Goal: Transaction & Acquisition: Purchase product/service

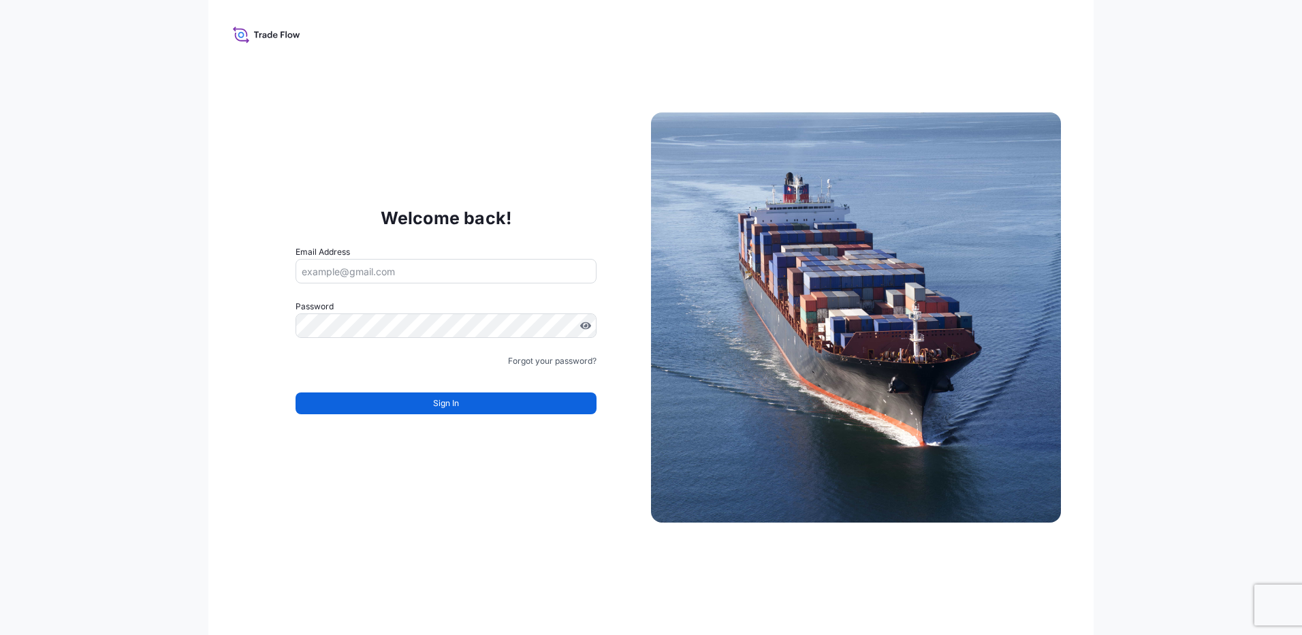
click at [367, 271] on input "Email Address" at bounding box center [446, 271] width 301 height 25
type input "[PERSON_NAME][EMAIL_ADDRESS][DOMAIN_NAME]"
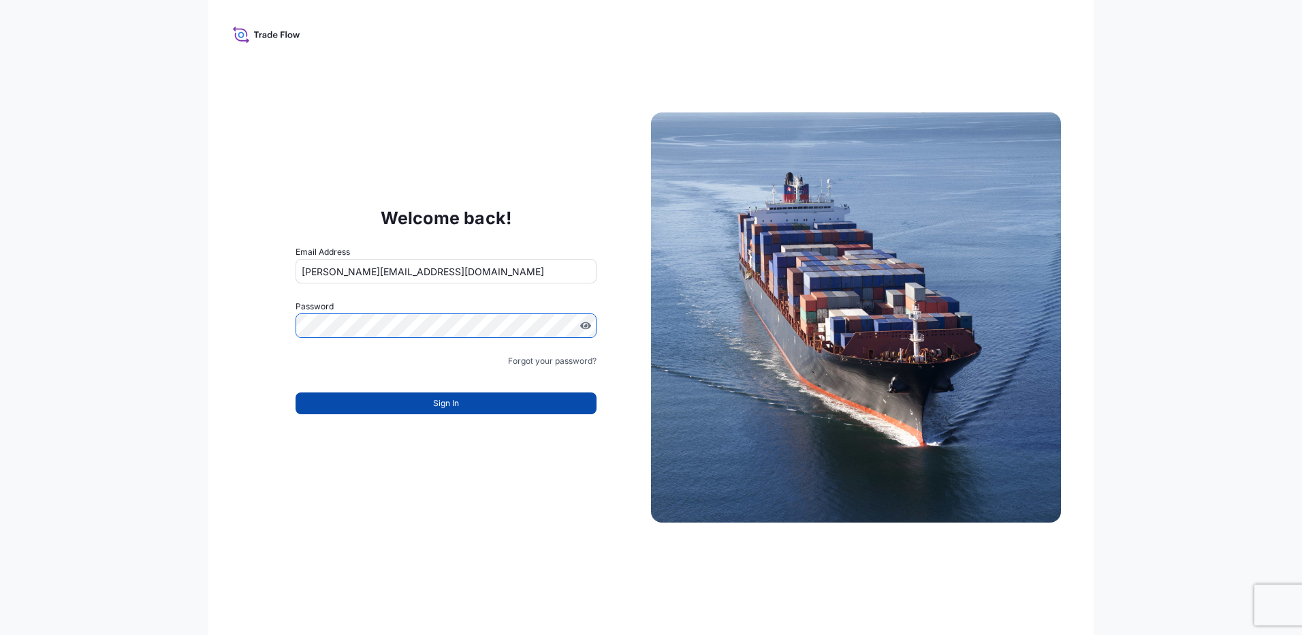
click at [462, 405] on button "Sign In" at bounding box center [446, 403] width 301 height 22
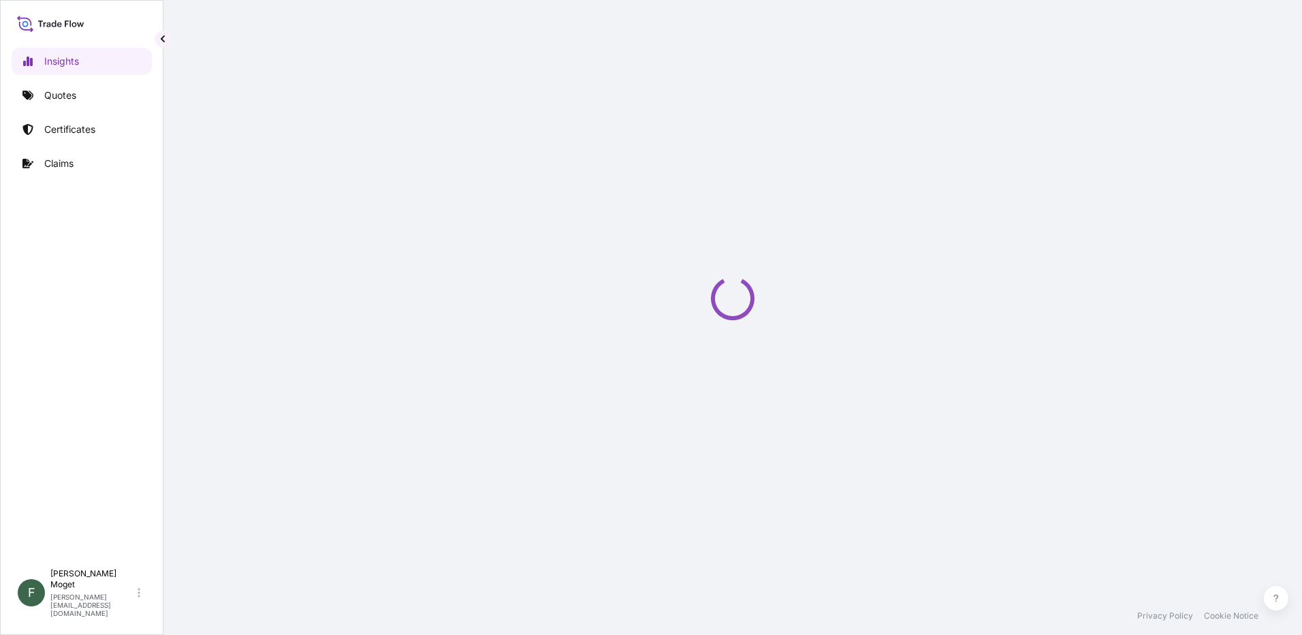
select select "2025"
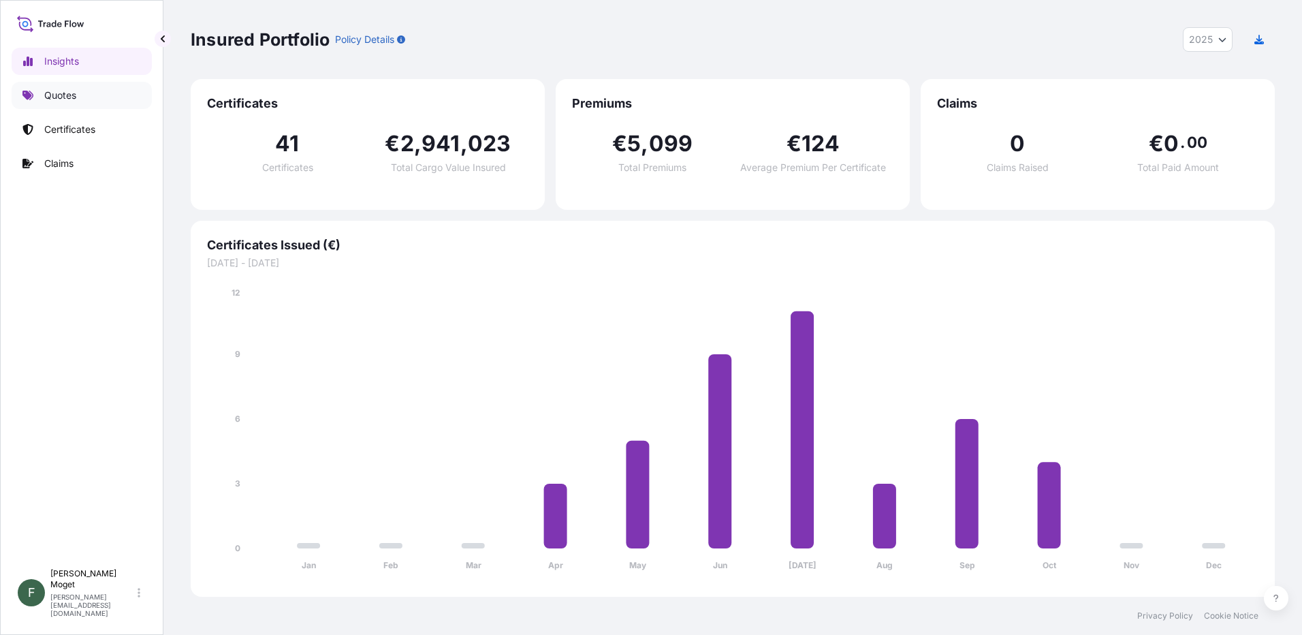
click at [51, 97] on p "Quotes" at bounding box center [60, 96] width 32 height 14
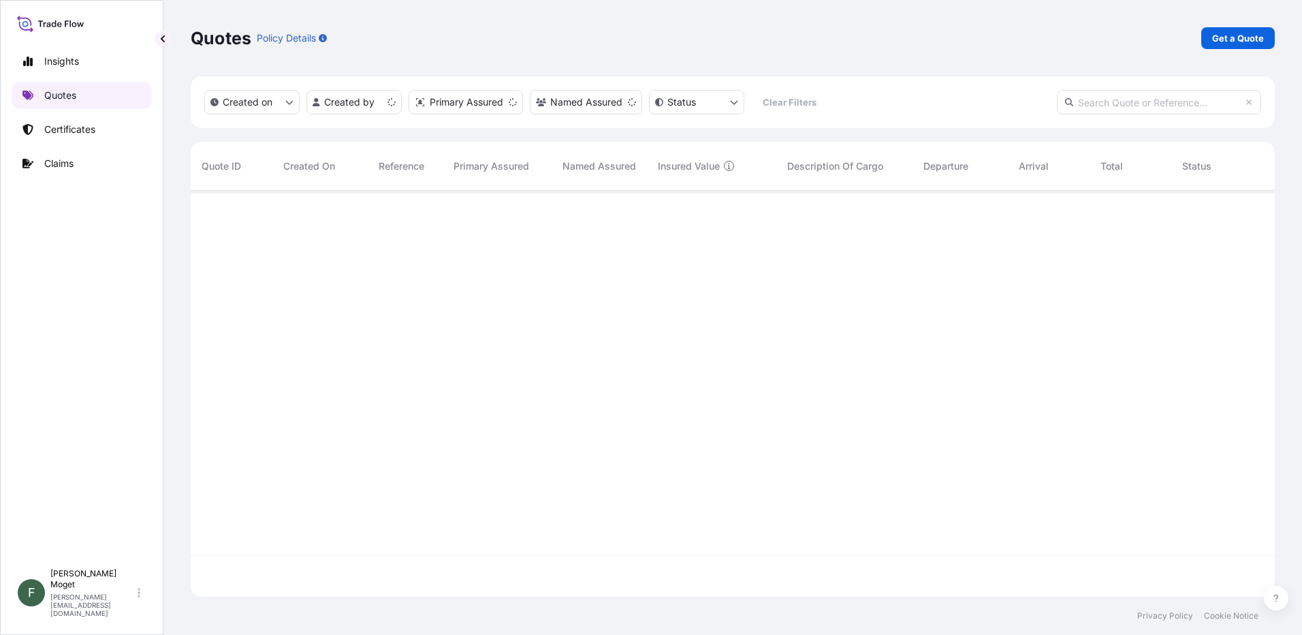
scroll to position [403, 1074]
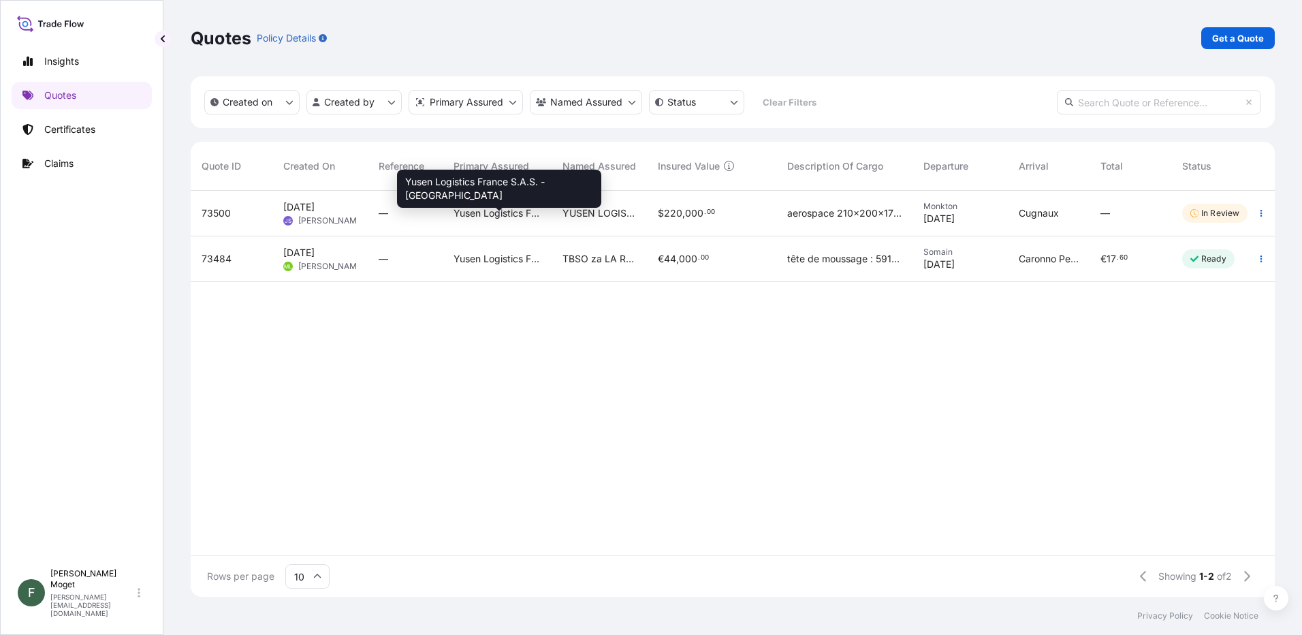
click at [487, 215] on span "Yusen Logistics France S.A.S. - Le Havre" at bounding box center [497, 213] width 87 height 14
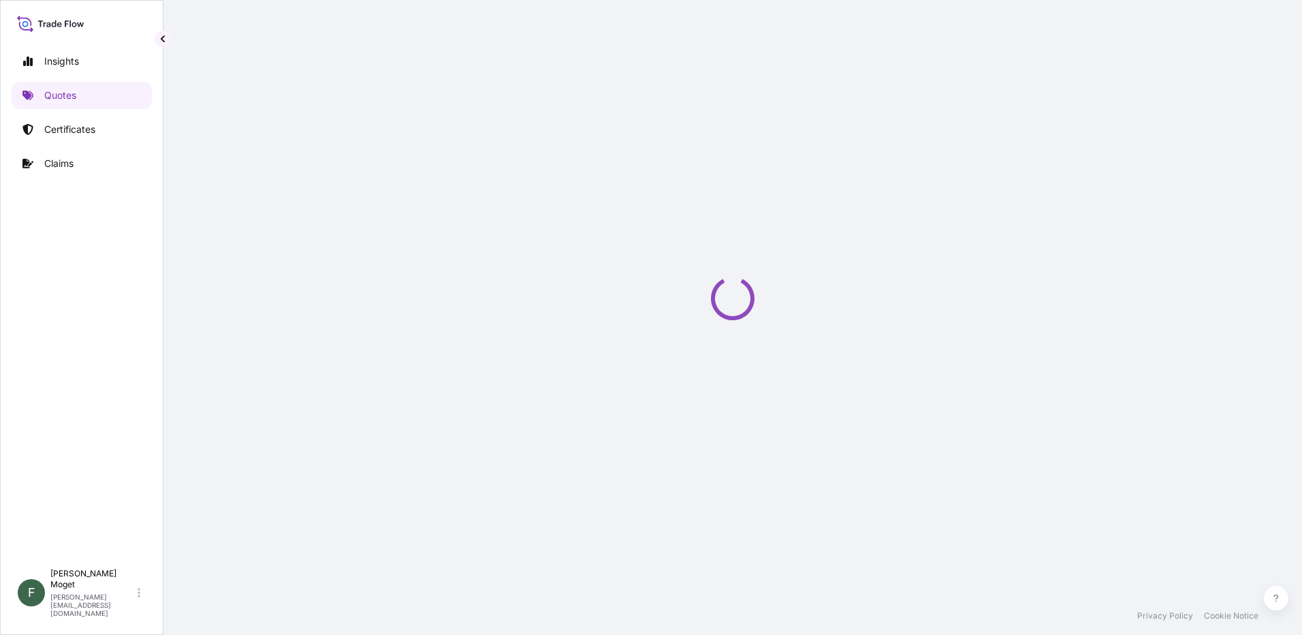
select select "Land"
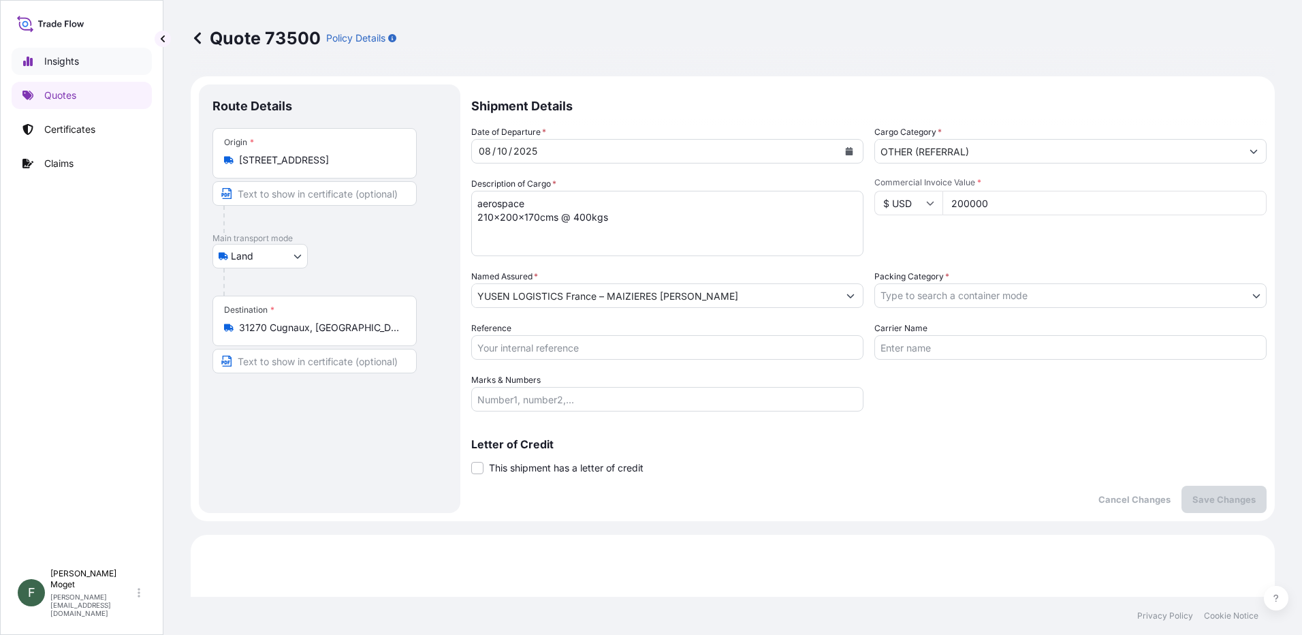
click at [54, 58] on p "Insights" at bounding box center [61, 61] width 35 height 14
select select "2025"
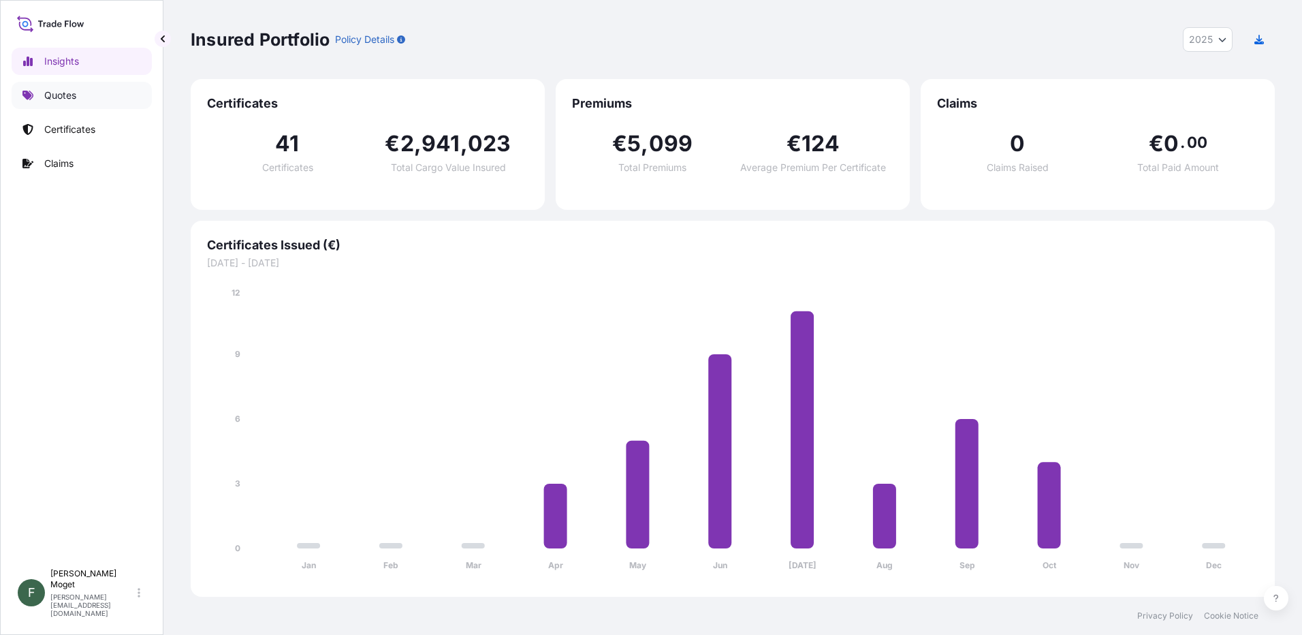
click at [61, 95] on p "Quotes" at bounding box center [60, 96] width 32 height 14
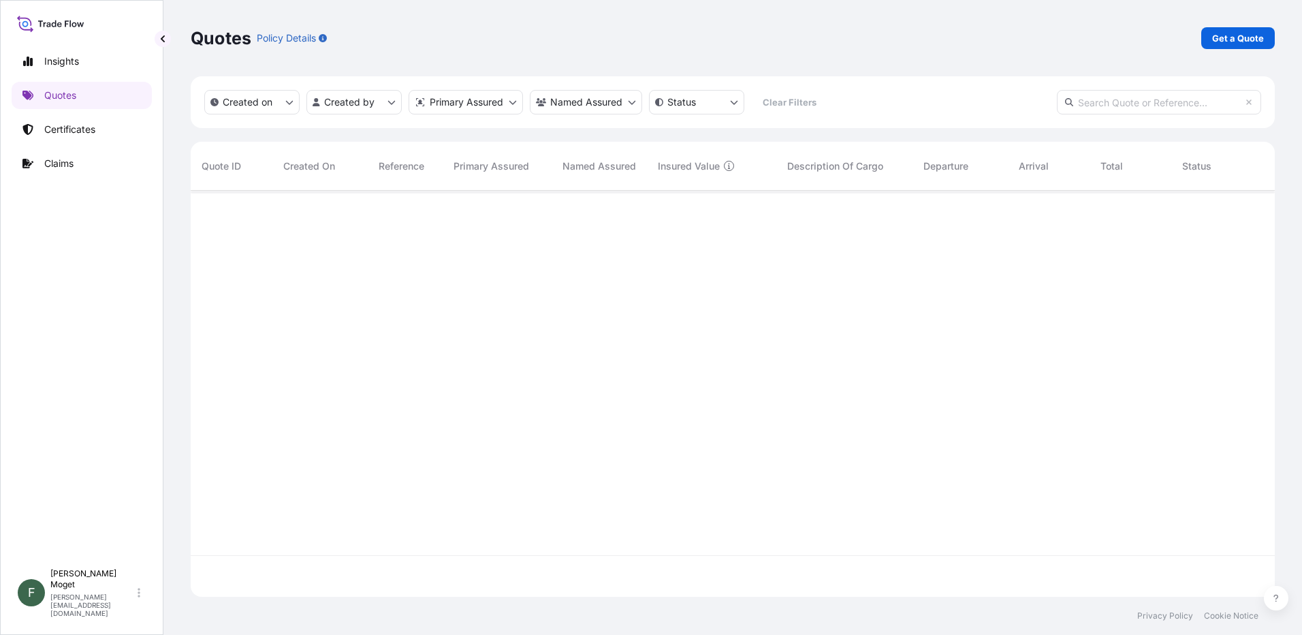
scroll to position [403, 1074]
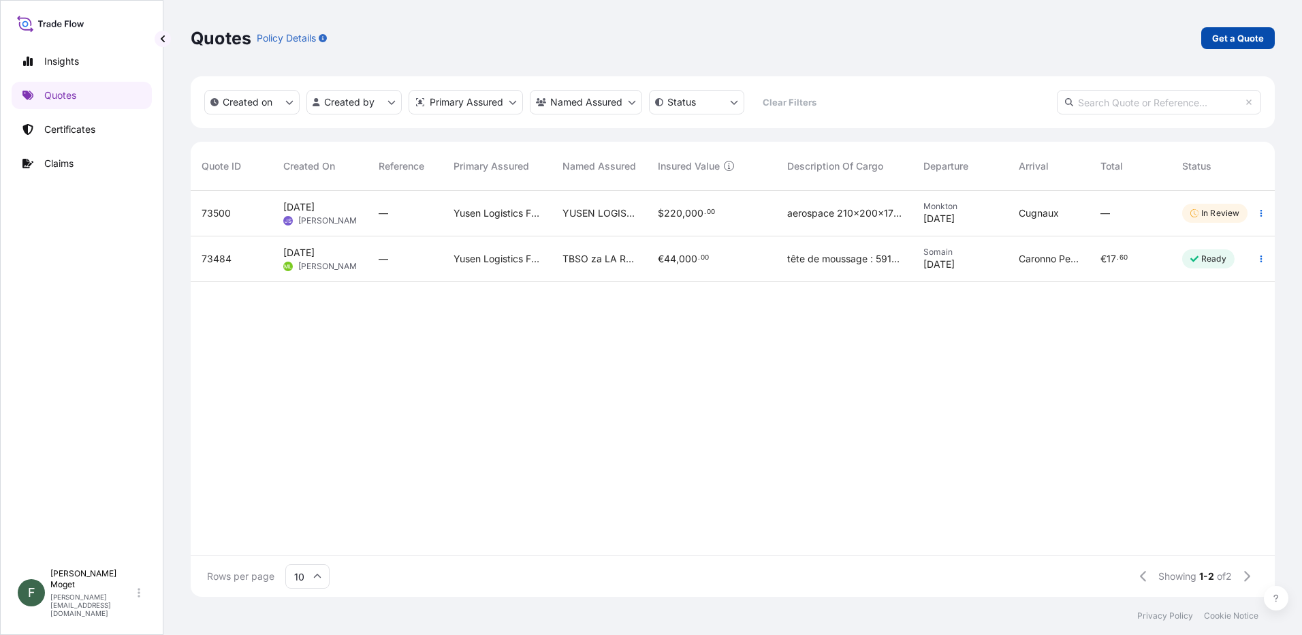
click at [1224, 39] on p "Get a Quote" at bounding box center [1238, 38] width 52 height 14
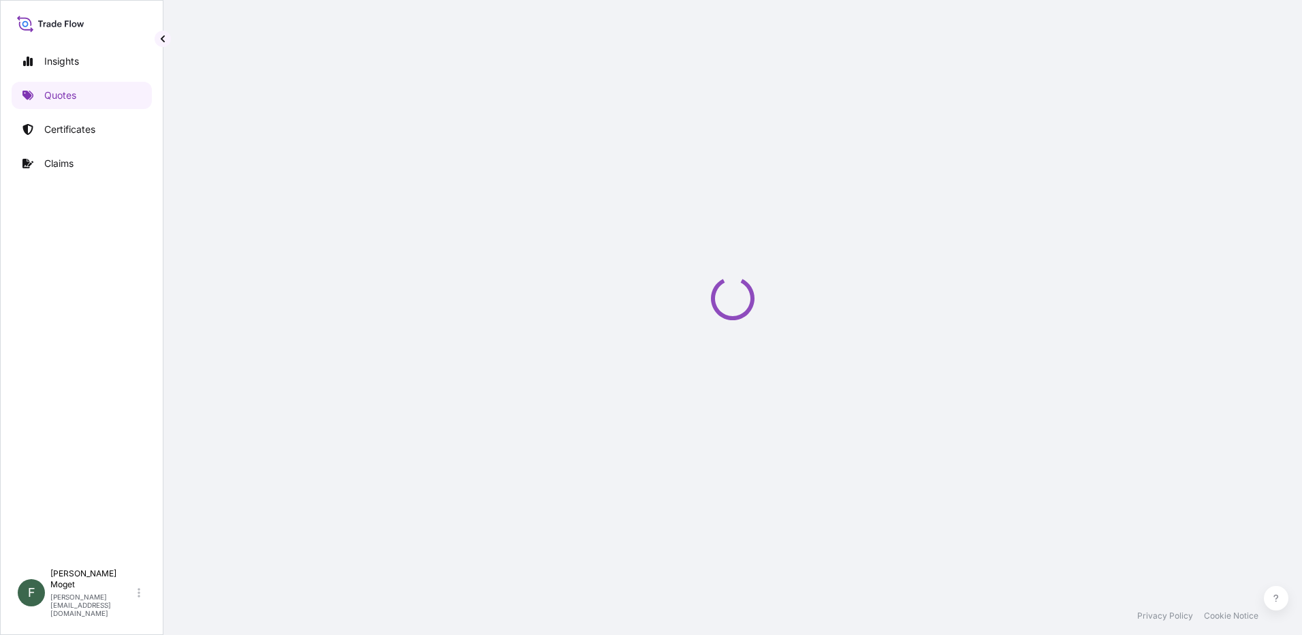
select select "Sea"
select select "21"
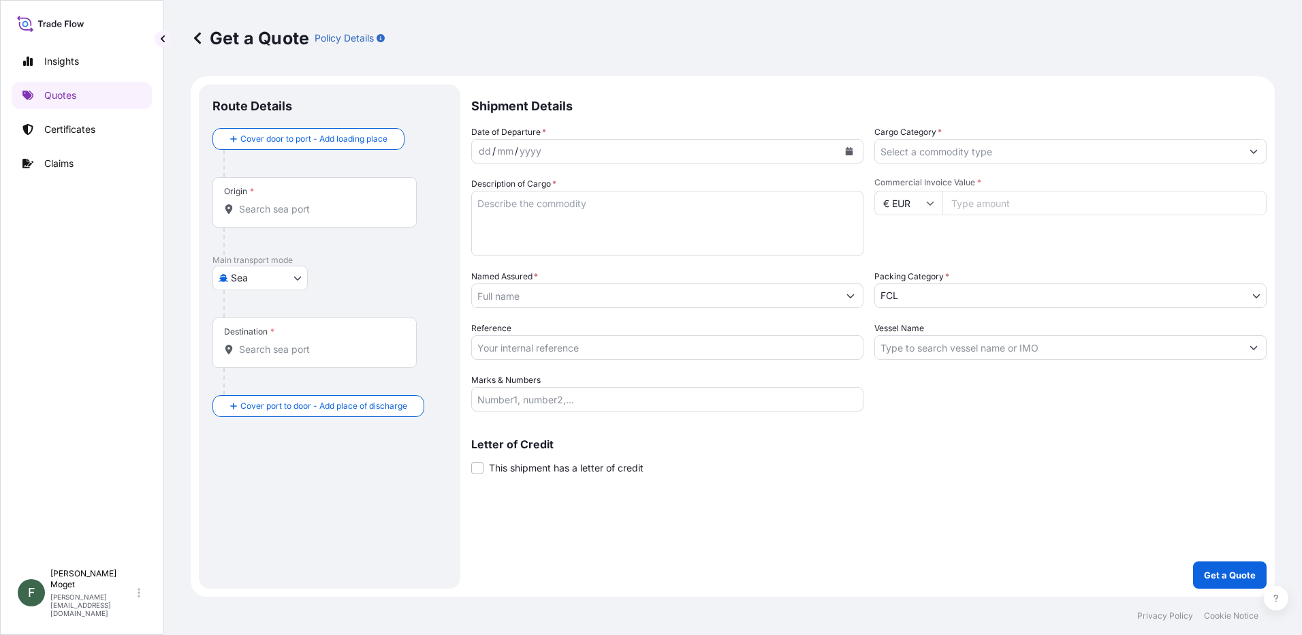
click at [275, 200] on div "Origin *" at bounding box center [314, 202] width 204 height 50
click at [275, 202] on input "Origin *" at bounding box center [319, 209] width 161 height 14
click at [400, 489] on div "Route Details Cover door to port - Add loading place Place of loading Road / In…" at bounding box center [329, 336] width 234 height 477
click at [294, 281] on body "0 options available. Insights Quotes Certificates Claims F Francis Moget franci…" at bounding box center [651, 317] width 1302 height 635
click at [255, 362] on span "Land" at bounding box center [249, 363] width 22 height 14
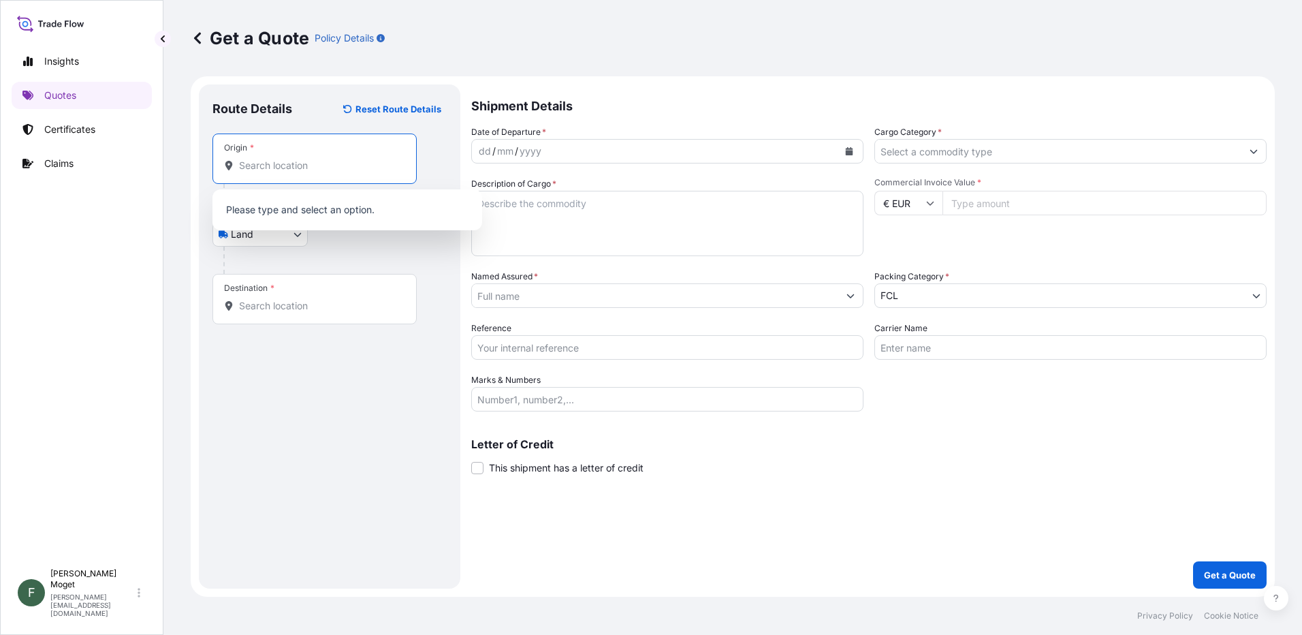
click at [286, 160] on input "Origin *" at bounding box center [319, 166] width 161 height 14
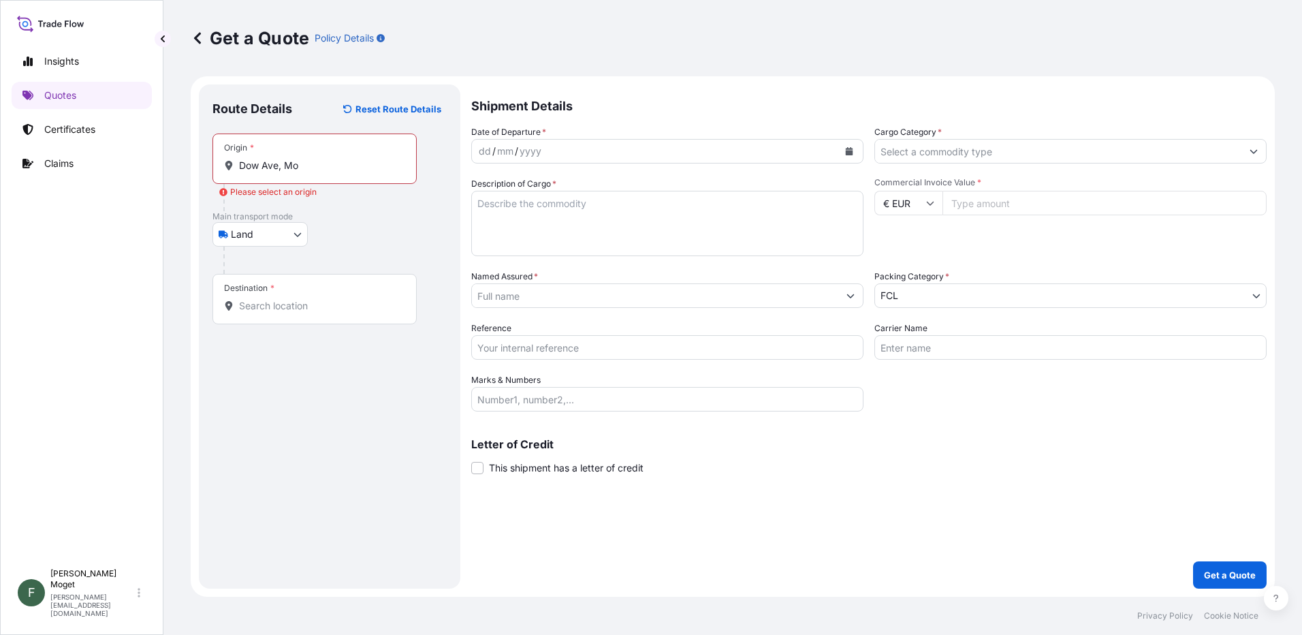
click at [302, 168] on input "Dow Ave, Mo" at bounding box center [319, 166] width 161 height 14
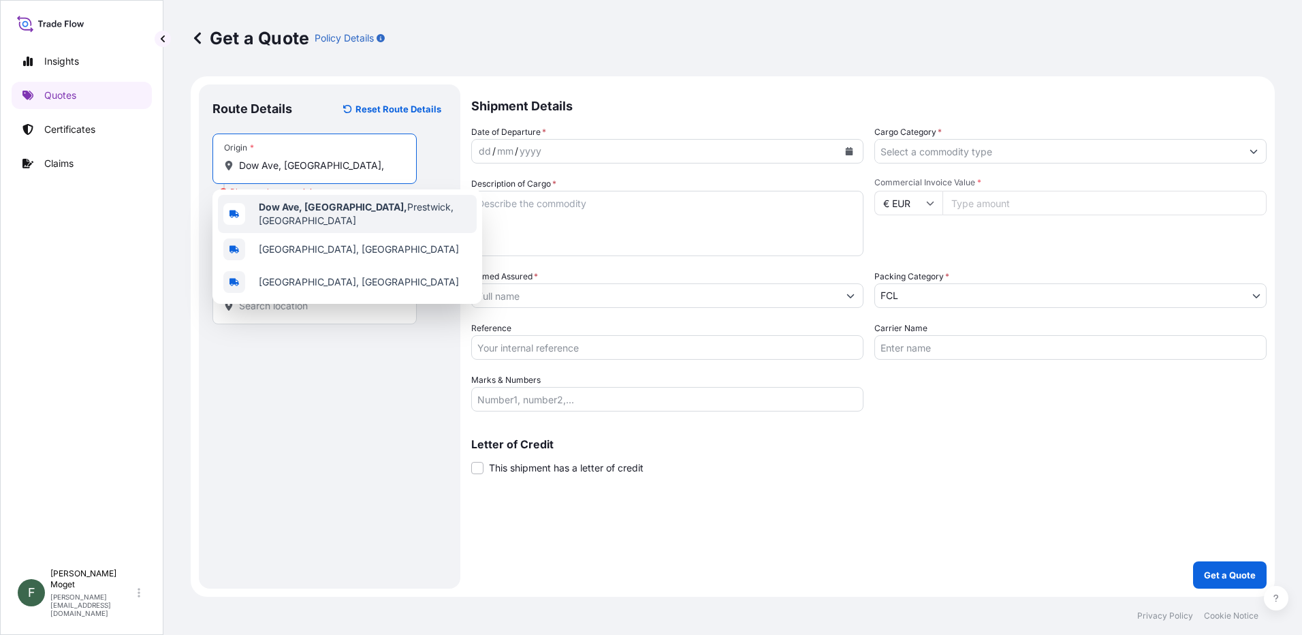
click at [277, 212] on b "Dow Ave, Monkton," at bounding box center [333, 207] width 148 height 12
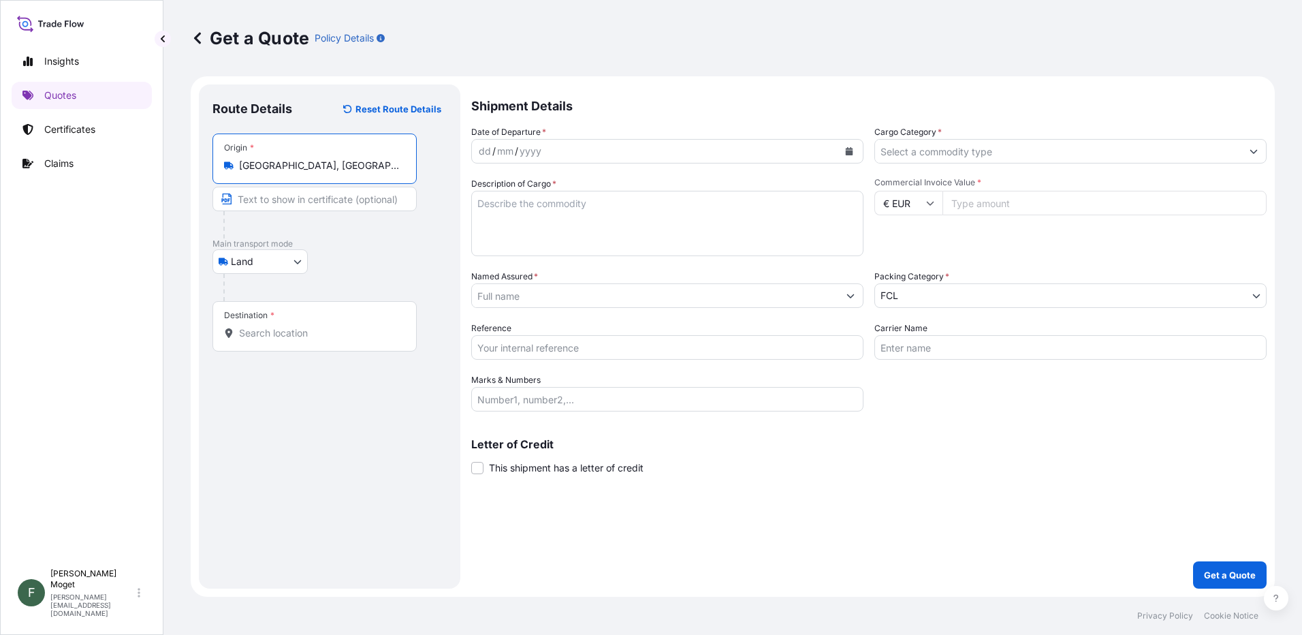
type input "Dow Ave, Monkton, Prestwick, UK"
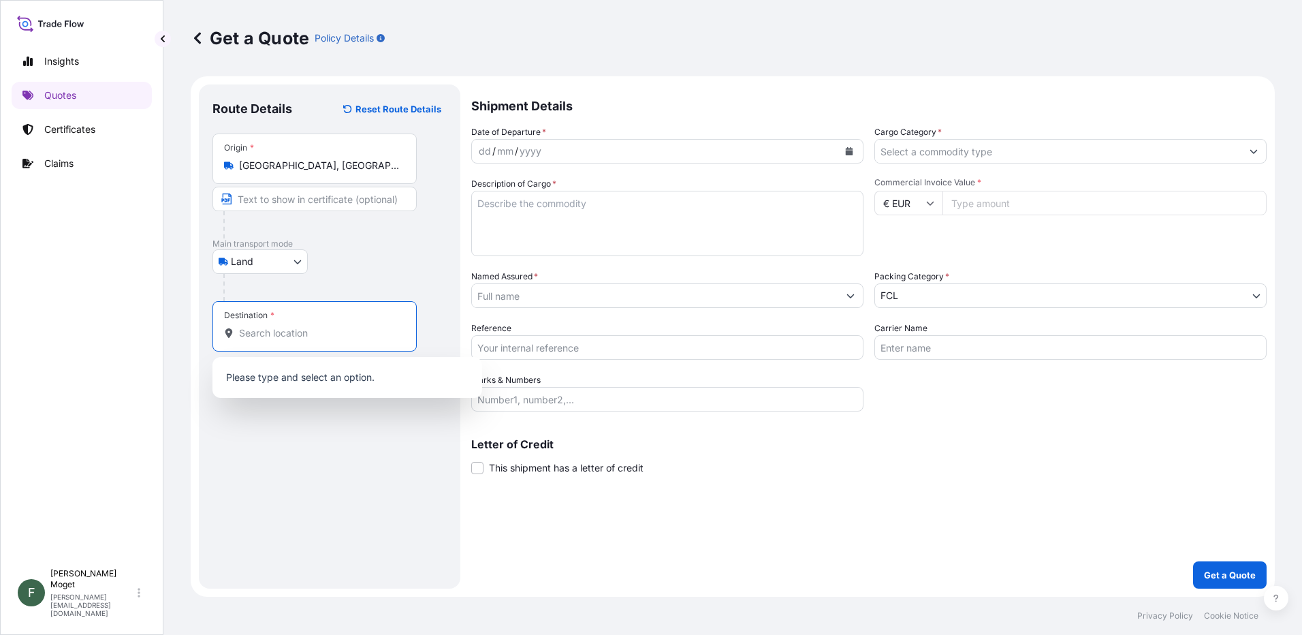
click at [304, 335] on input "Destination *" at bounding box center [319, 333] width 161 height 14
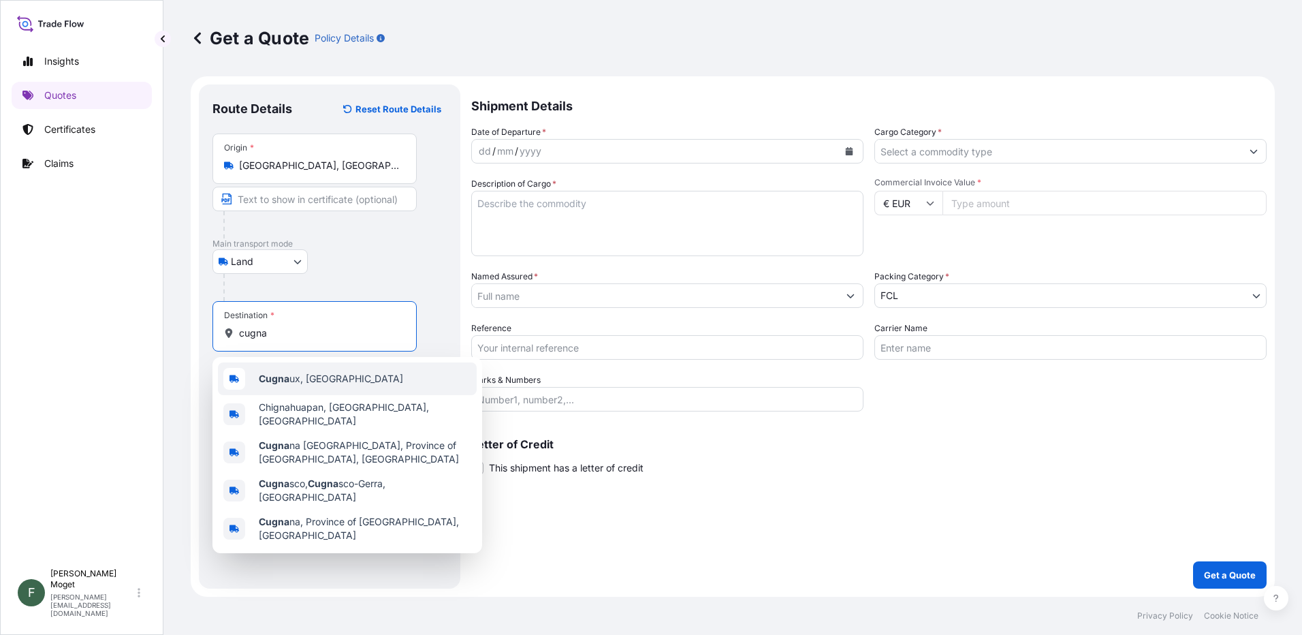
click at [343, 381] on div "Cugna ux, France" at bounding box center [347, 378] width 259 height 33
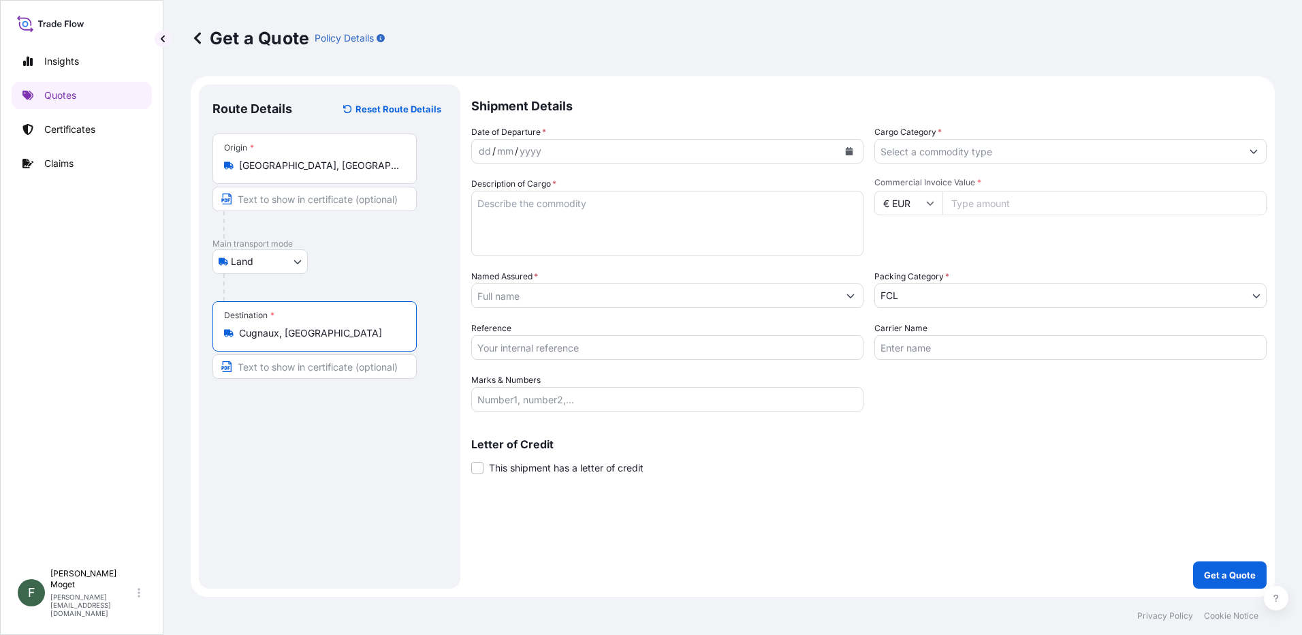
type input "Cugnaux, France"
click at [614, 151] on div "dd / mm / yyyy" at bounding box center [655, 151] width 366 height 25
click at [853, 151] on button "Calendar" at bounding box center [849, 151] width 22 height 22
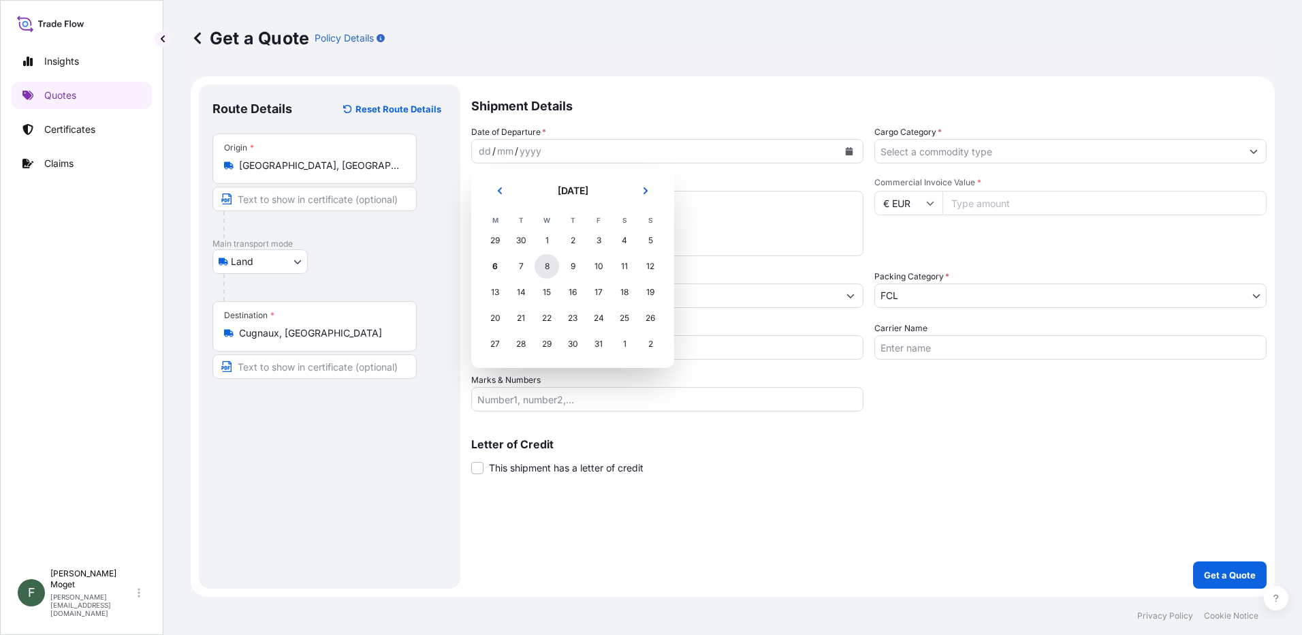
click at [544, 270] on div "8" at bounding box center [547, 266] width 25 height 25
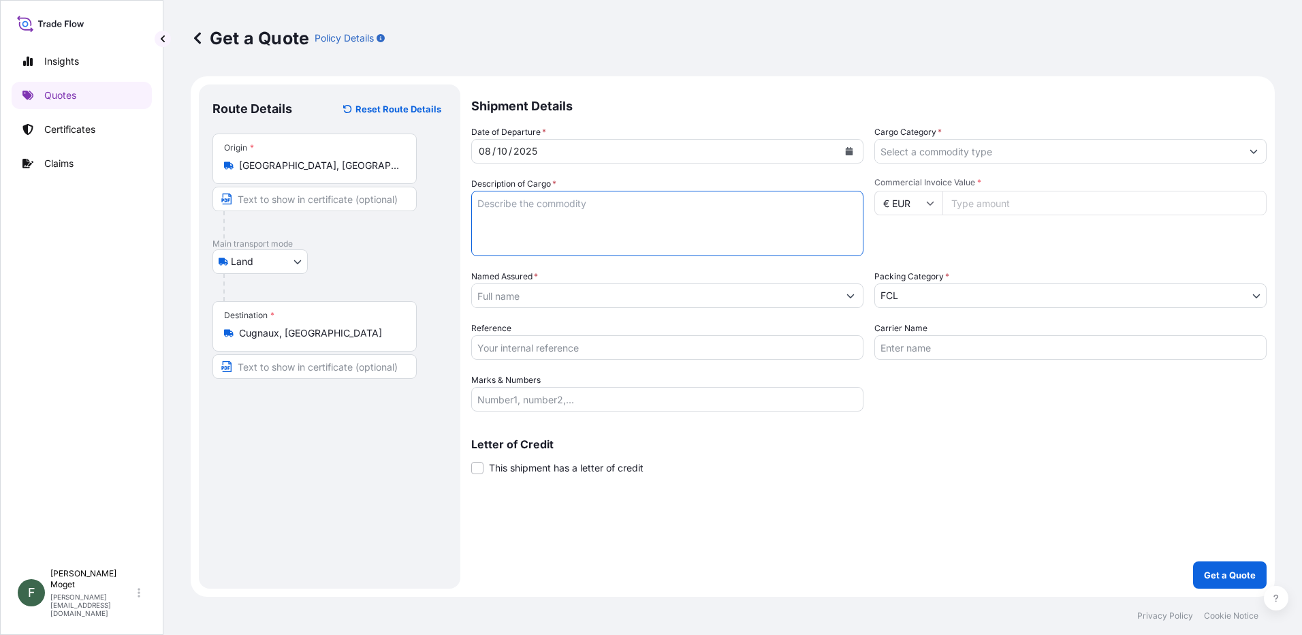
click at [595, 224] on textarea "Description of Cargo *" at bounding box center [667, 223] width 392 height 65
type textarea "aerospace 210*200*170 cms 400 kgs"
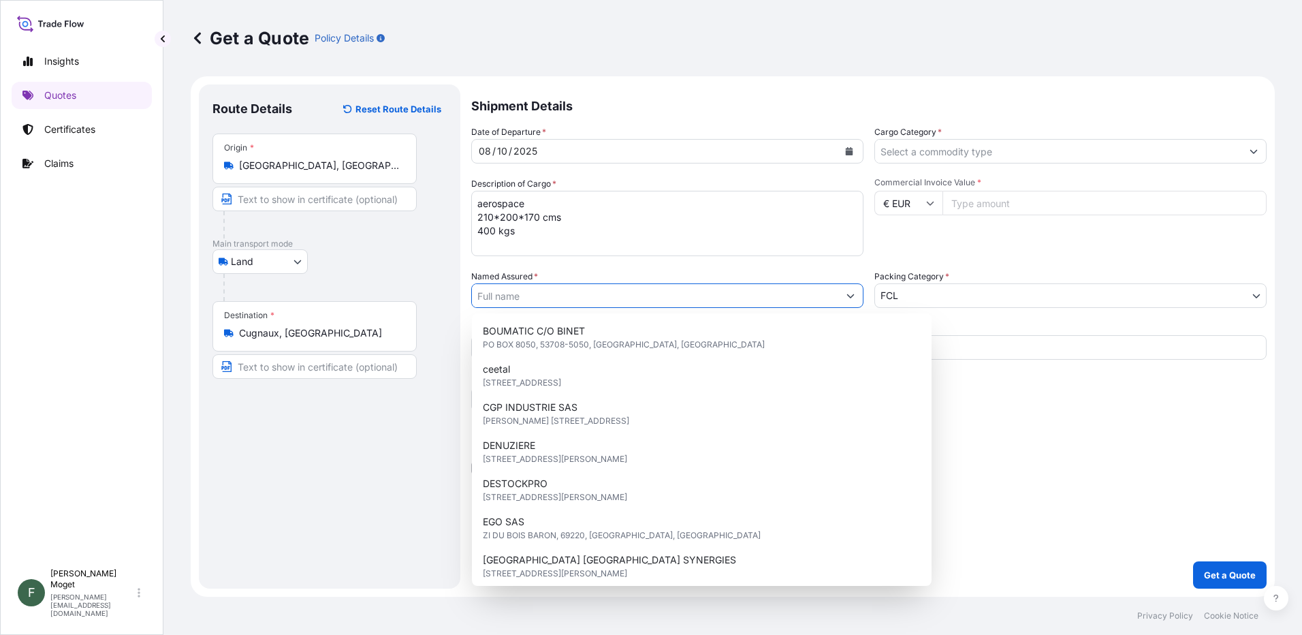
click at [556, 296] on input "Named Assured *" at bounding box center [655, 295] width 366 height 25
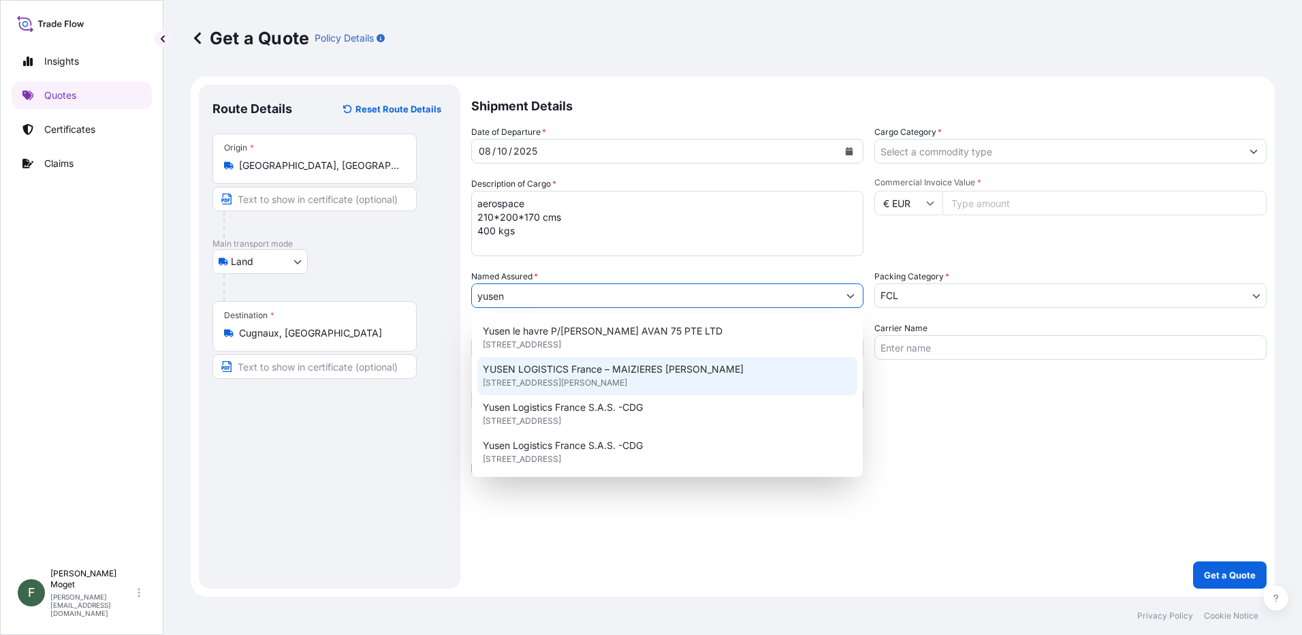
click at [571, 382] on span "69 route de Thionville, 57280, MAIZIERES LES METZ, FRANCE" at bounding box center [555, 383] width 144 height 14
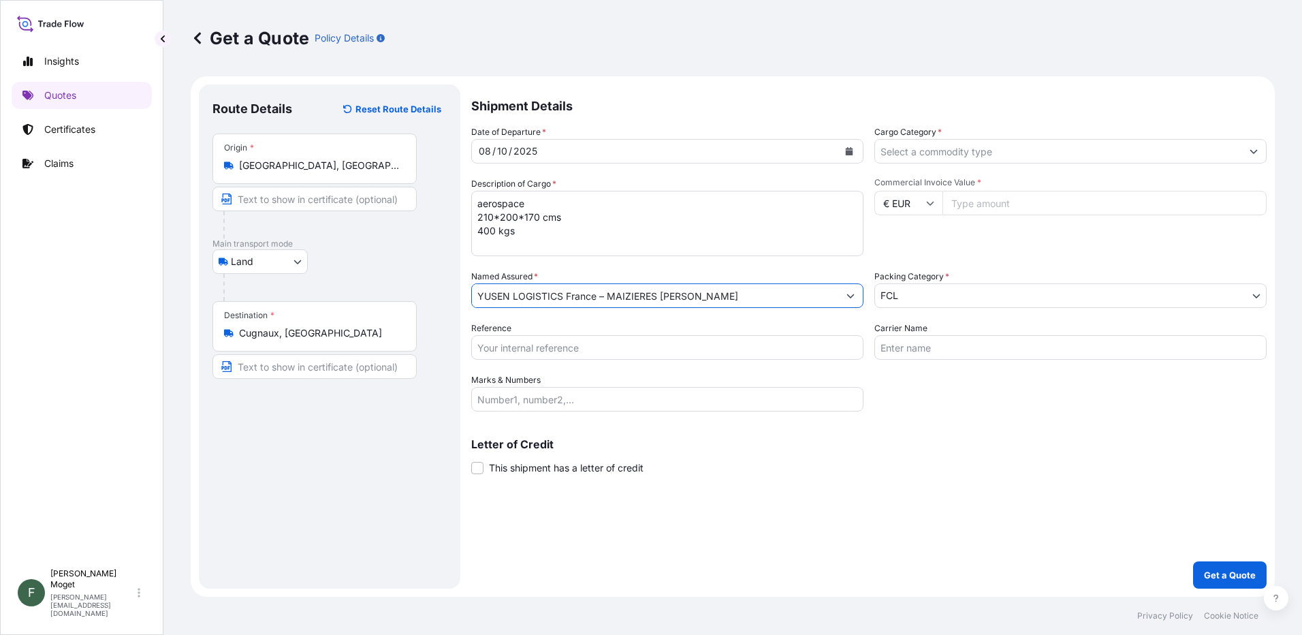
type input "YUSEN LOGISTICS France – MAIZIERES LES METZ"
click at [911, 153] on input "Cargo Category *" at bounding box center [1058, 151] width 366 height 25
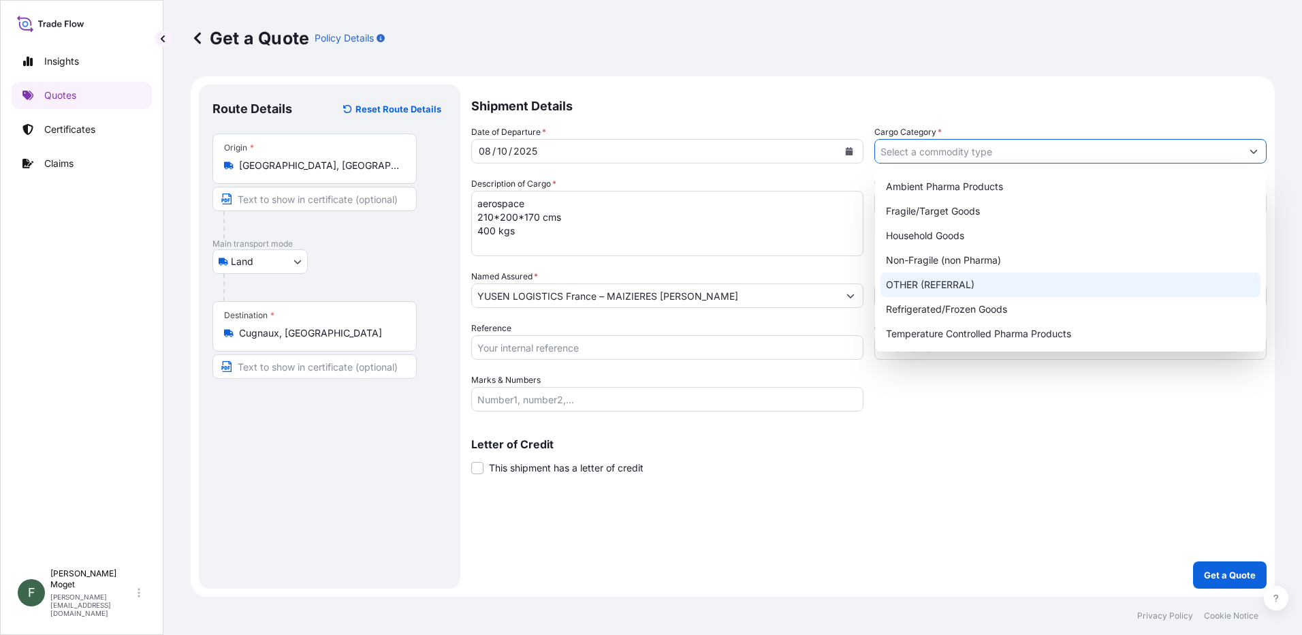
click at [945, 279] on div "OTHER (REFERRAL)" at bounding box center [1071, 284] width 380 height 25
type input "OTHER (REFERRAL)"
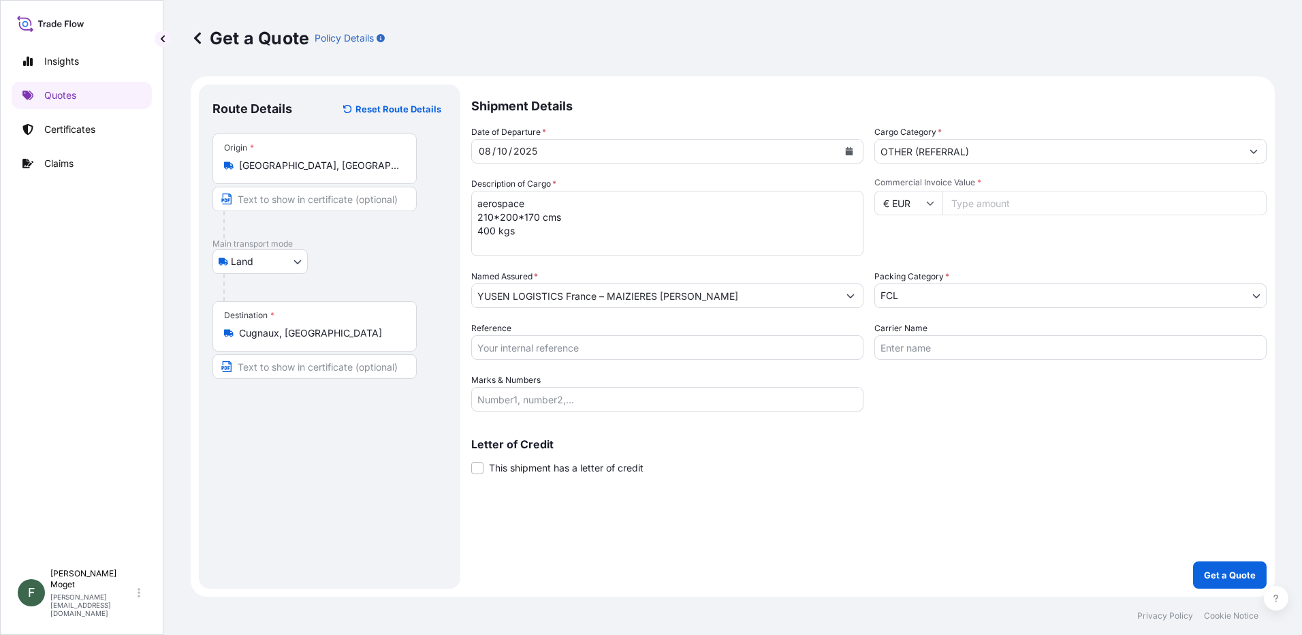
click at [932, 208] on input "€ EUR" at bounding box center [909, 203] width 68 height 25
click at [904, 306] on div "$ USD" at bounding box center [908, 298] width 57 height 26
type input "$ USD"
click at [979, 198] on input "Commercial Invoice Value *" at bounding box center [1105, 203] width 324 height 25
type input "200000"
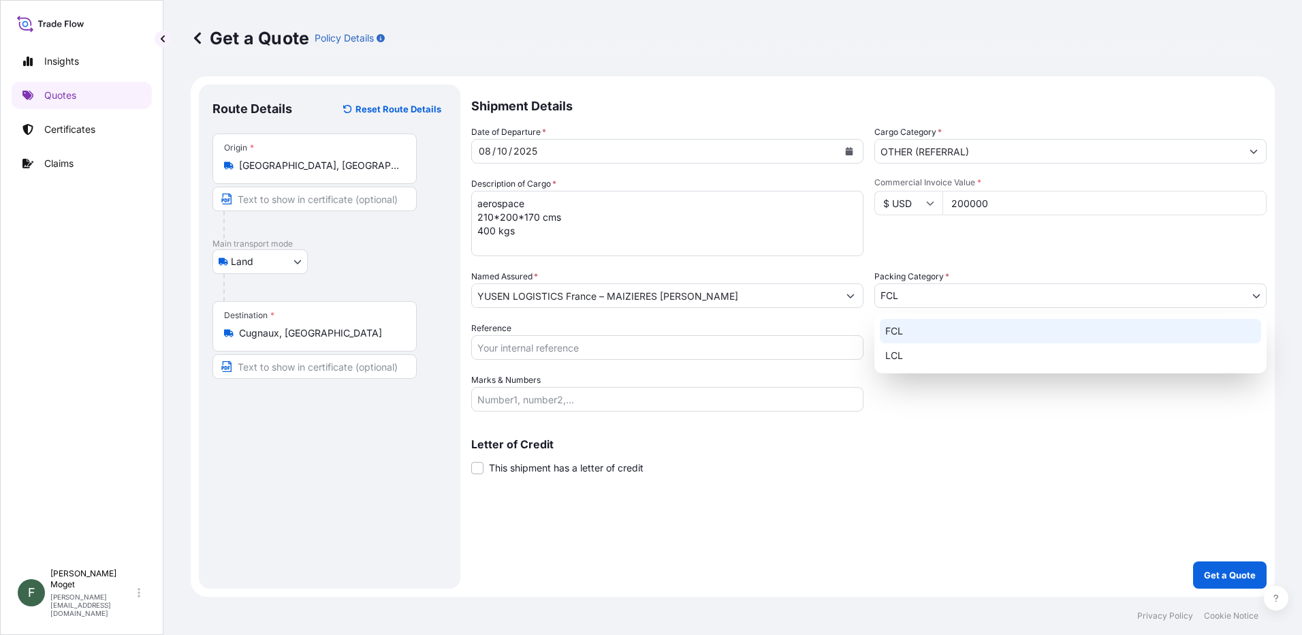
click at [973, 295] on body "Insights Quotes Certificates Claims F Francis Moget francis.moget@fr.yusen-logi…" at bounding box center [651, 317] width 1302 height 635
click at [942, 333] on div "FCL" at bounding box center [1070, 331] width 381 height 25
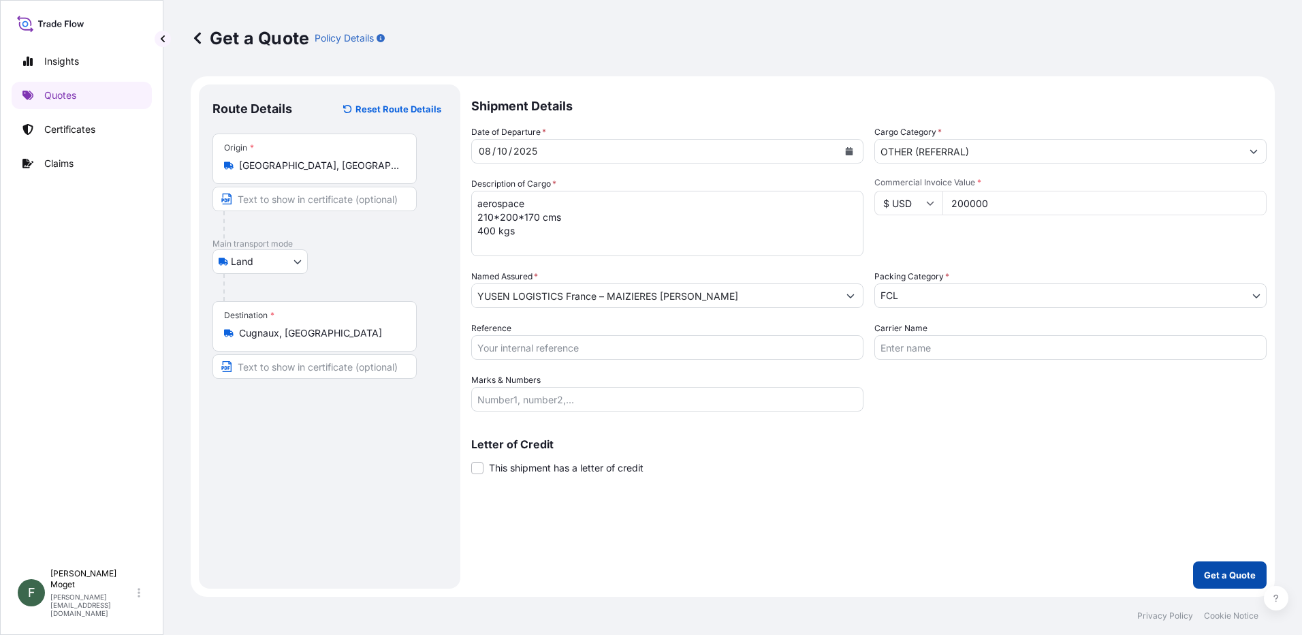
click at [1224, 574] on p "Get a Quote" at bounding box center [1230, 575] width 52 height 14
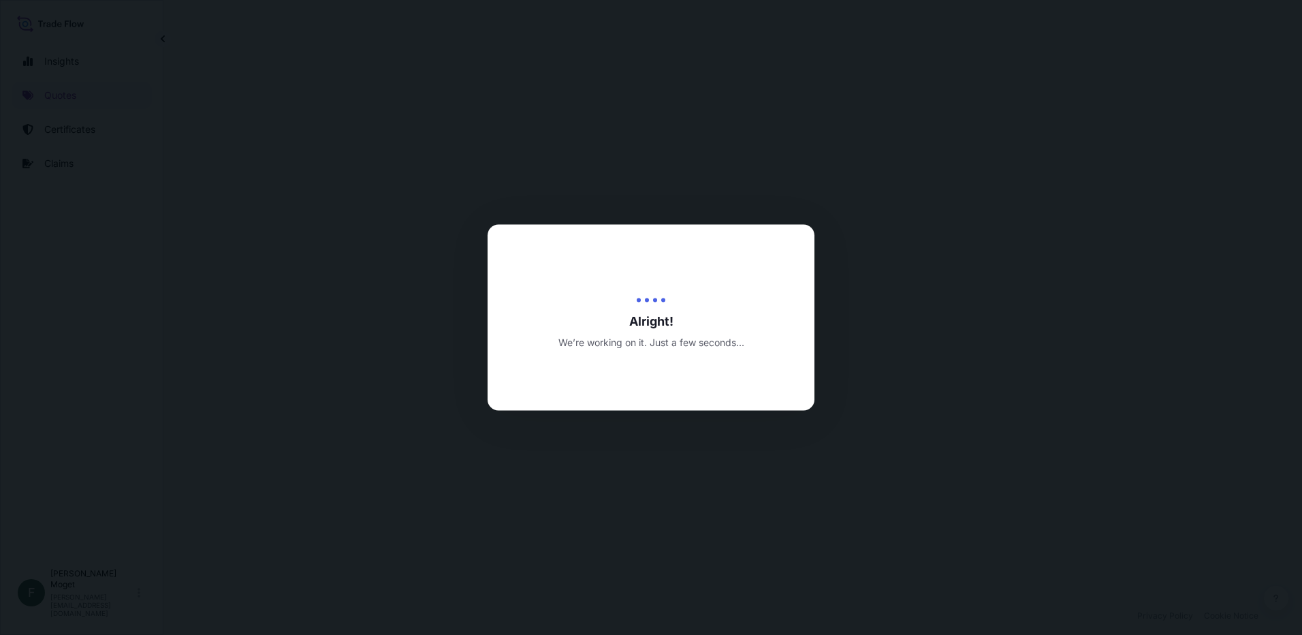
select select "Land"
